Goal: Use online tool/utility: Utilize a website feature to perform a specific function

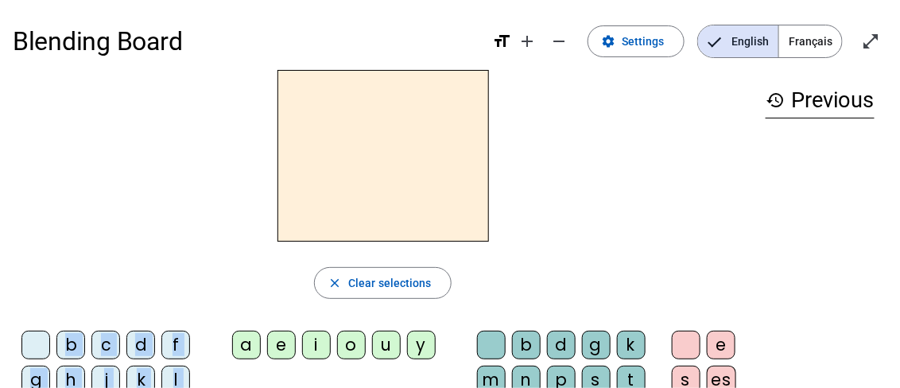
drag, startPoint x: 247, startPoint y: 341, endPoint x: 321, endPoint y: 170, distance: 186.3
click at [321, 167] on div "close Clear selections b c d f g h j k l m n p q r s t v w y z a e i o u y b d …" at bounding box center [383, 291] width 741 height 442
click at [194, 303] on div "close Clear selections b c d f g h j k l m n p q r s t v w y z a e i o u y b d …" at bounding box center [383, 291] width 741 height 442
click at [334, 201] on h2 at bounding box center [384, 156] width 212 height 172
click at [64, 346] on div "b" at bounding box center [70, 345] width 29 height 29
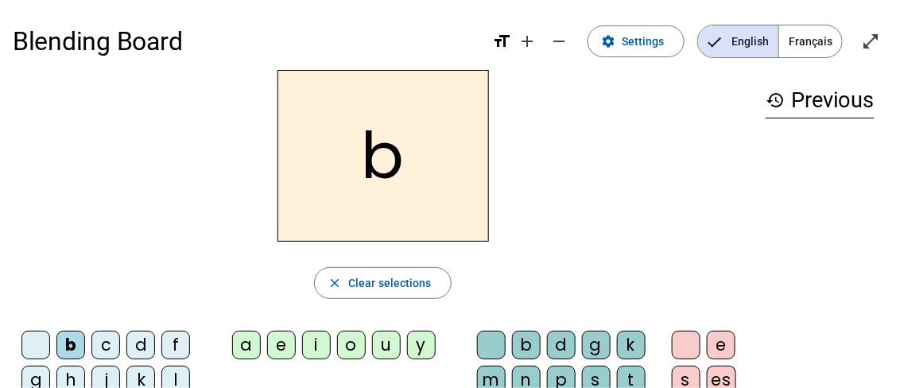
click at [247, 348] on div "a" at bounding box center [246, 345] width 29 height 29
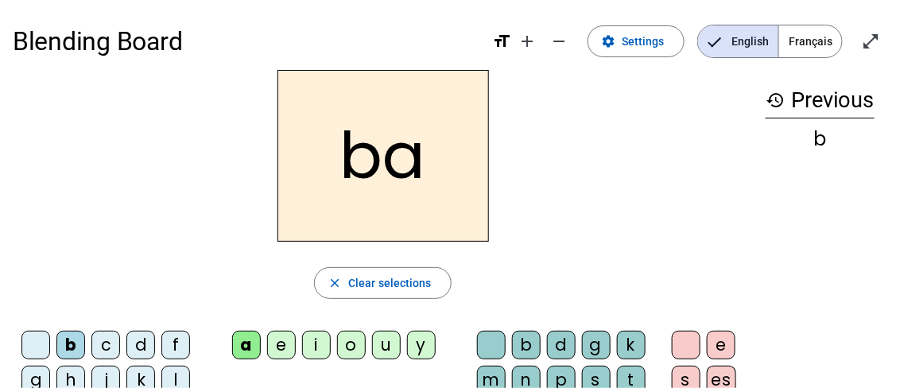
click at [137, 347] on div "d" at bounding box center [140, 345] width 29 height 29
click at [316, 347] on div "i" at bounding box center [316, 345] width 29 height 29
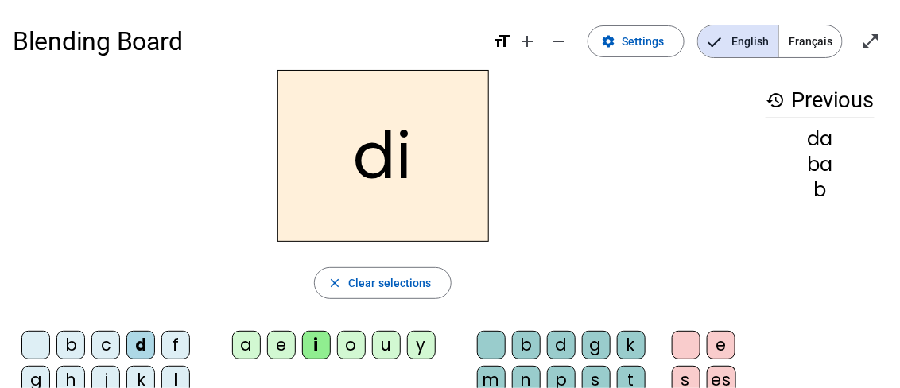
click at [173, 345] on div "f" at bounding box center [175, 345] width 29 height 29
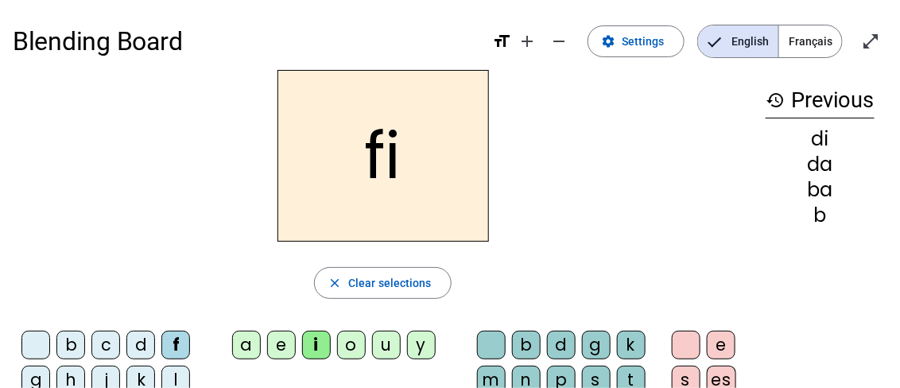
click at [386, 345] on div "u" at bounding box center [386, 345] width 29 height 29
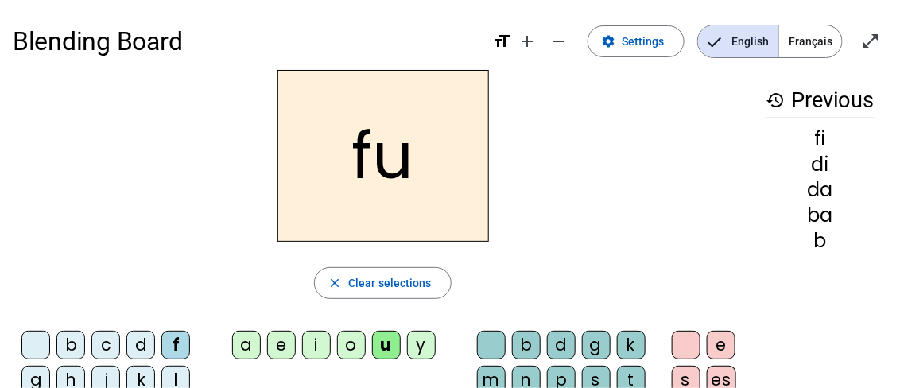
click at [527, 344] on div "b" at bounding box center [526, 345] width 29 height 29
